Goal: Navigation & Orientation: Go to known website

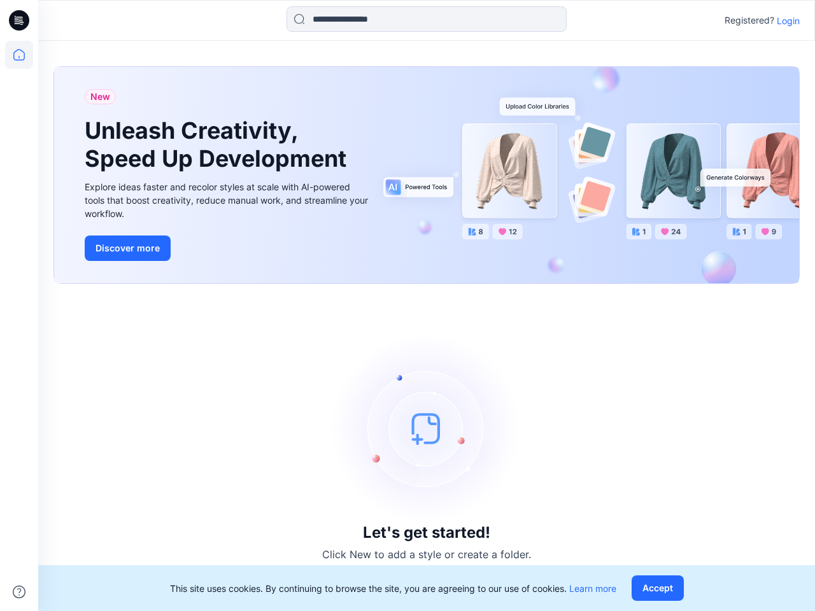
click at [408, 306] on div "Let's get started! Click New to add a style or create a folder." at bounding box center [427, 447] width 746 height 297
click at [20, 20] on icon at bounding box center [20, 20] width 5 height 1
click at [19, 55] on icon at bounding box center [19, 55] width 28 height 28
click at [19, 592] on icon at bounding box center [19, 592] width 13 height 13
click at [427, 19] on input at bounding box center [427, 18] width 280 height 25
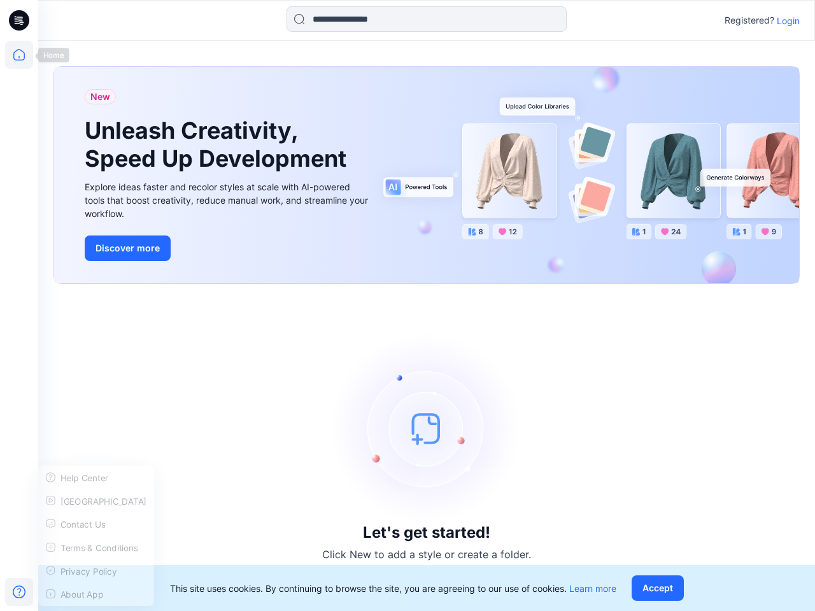
click at [789, 20] on p "Login" at bounding box center [788, 20] width 23 height 13
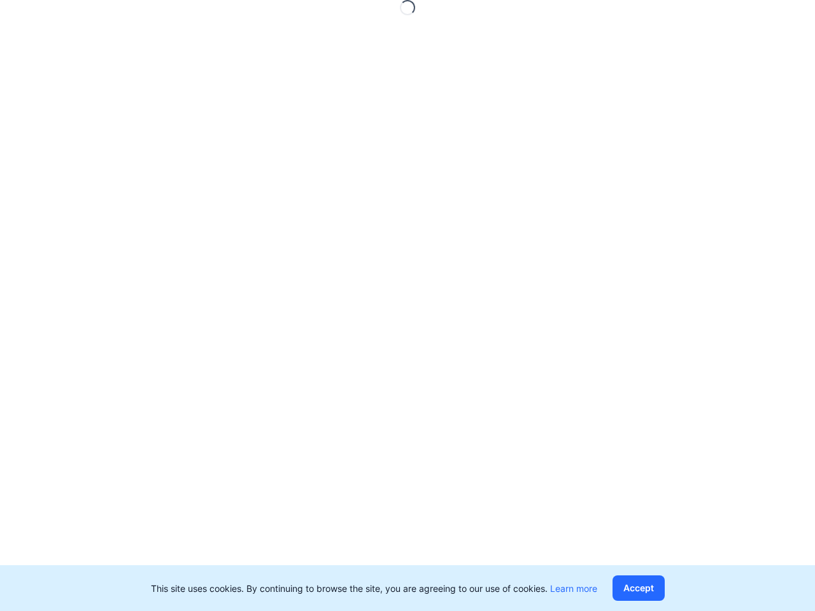
click at [660, 589] on button "Accept" at bounding box center [639, 588] width 52 height 25
